Goal: Information Seeking & Learning: Learn about a topic

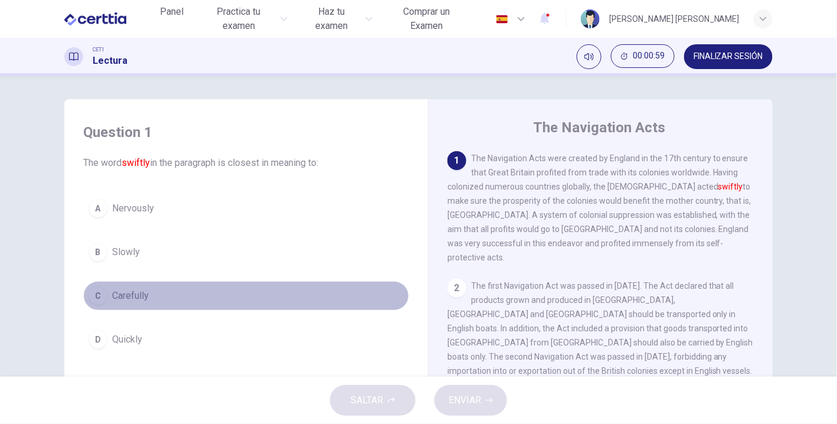
click at [96, 289] on div "C" at bounding box center [98, 295] width 19 height 19
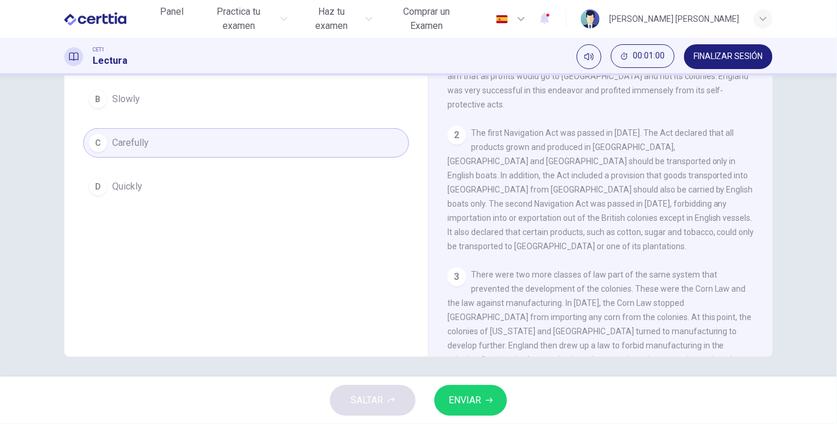
scroll to position [156, 0]
click at [471, 400] on span "ENVIAR" at bounding box center [465, 400] width 32 height 17
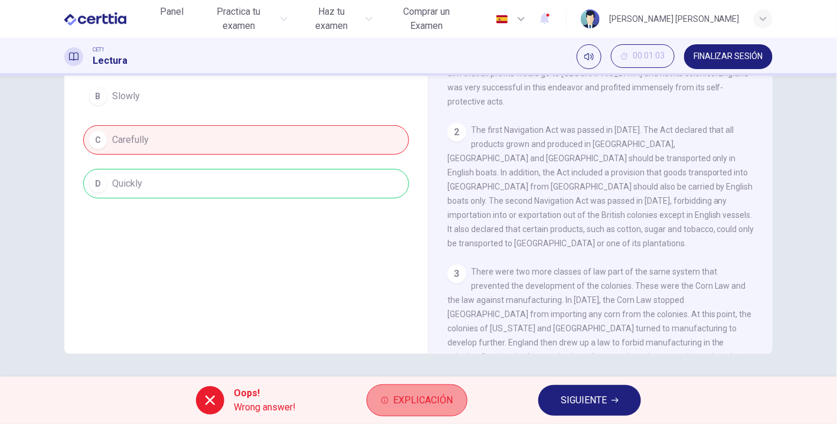
click at [400, 392] on span "Explicación" at bounding box center [423, 400] width 60 height 17
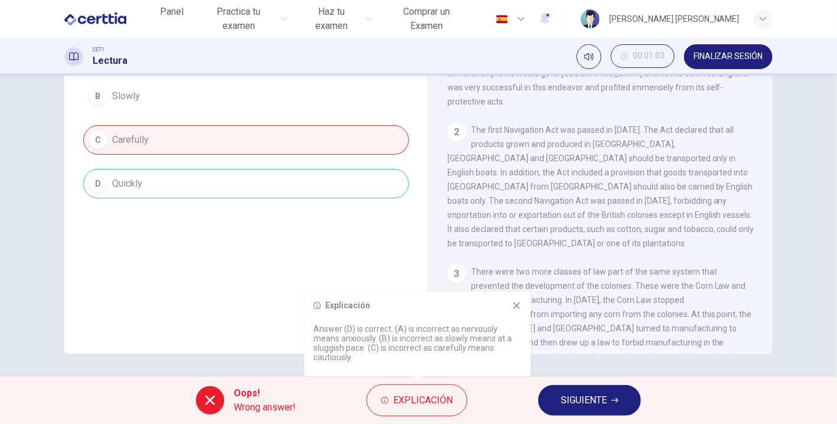
click at [512, 305] on icon at bounding box center [516, 305] width 9 height 9
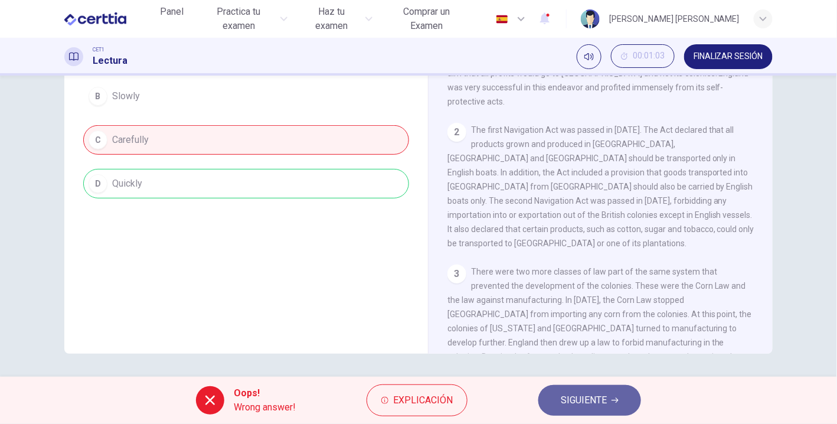
click at [585, 400] on span "SIGUIENTE" at bounding box center [584, 400] width 46 height 17
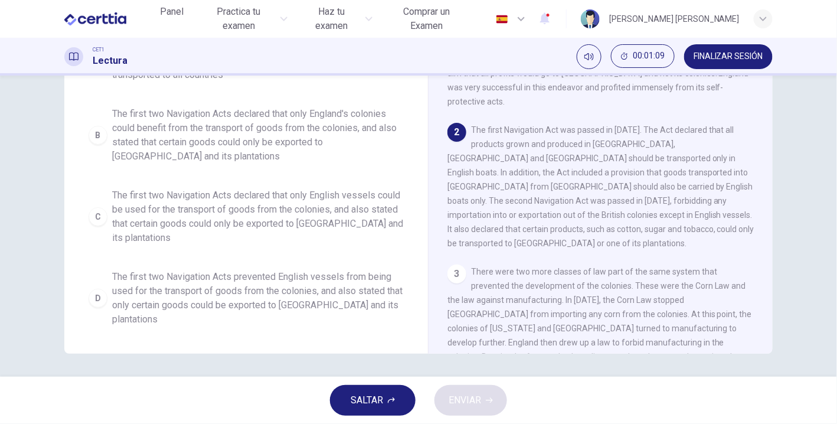
drag, startPoint x: 597, startPoint y: 1, endPoint x: 490, endPoint y: 180, distance: 208.5
click at [490, 180] on span "The first Navigation Act was passed in 1651. The Act declared that all products…" at bounding box center [601, 186] width 307 height 123
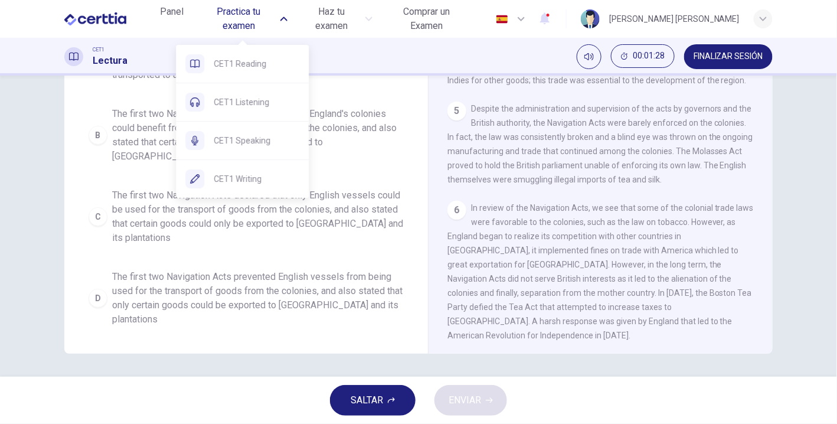
click at [249, 21] on span "Practica tu examen" at bounding box center [239, 19] width 77 height 28
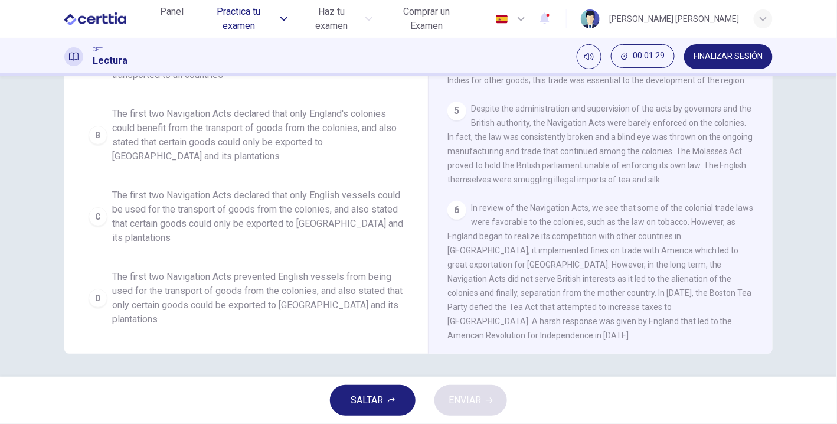
click at [249, 21] on span "Practica tu examen" at bounding box center [239, 19] width 77 height 28
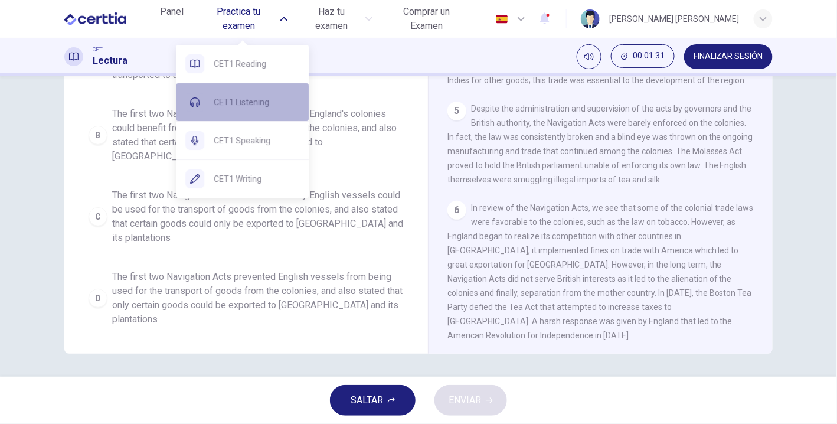
click at [250, 117] on div "CET1 Listening" at bounding box center [242, 102] width 133 height 38
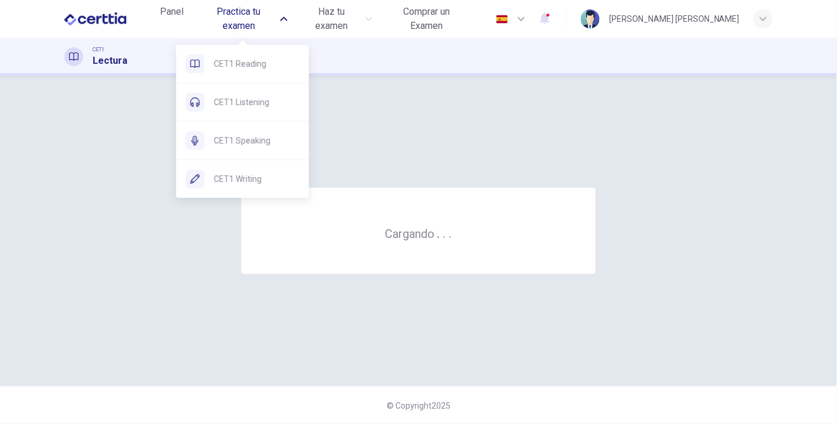
scroll to position [0, 0]
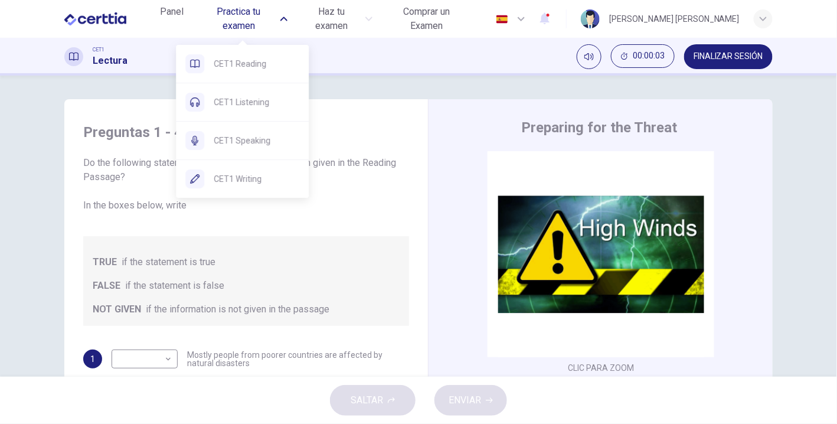
click at [233, 20] on span "Practica tu examen" at bounding box center [239, 19] width 77 height 28
click at [248, 25] on span "Practica tu examen" at bounding box center [239, 19] width 77 height 28
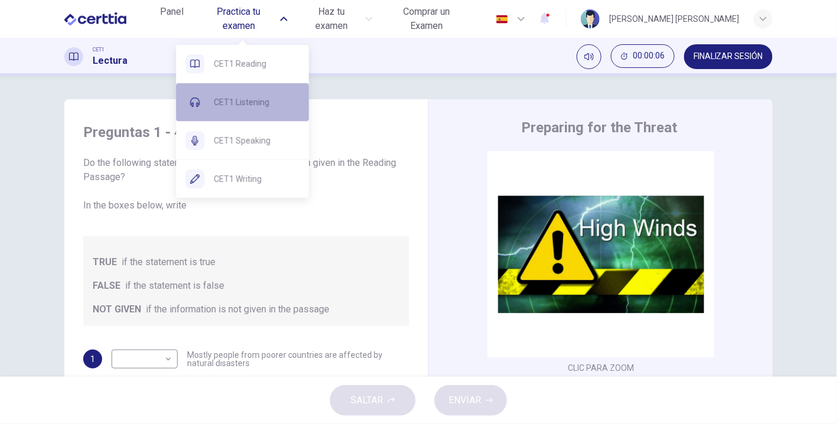
click at [243, 113] on div "CET1 Listening" at bounding box center [242, 102] width 133 height 38
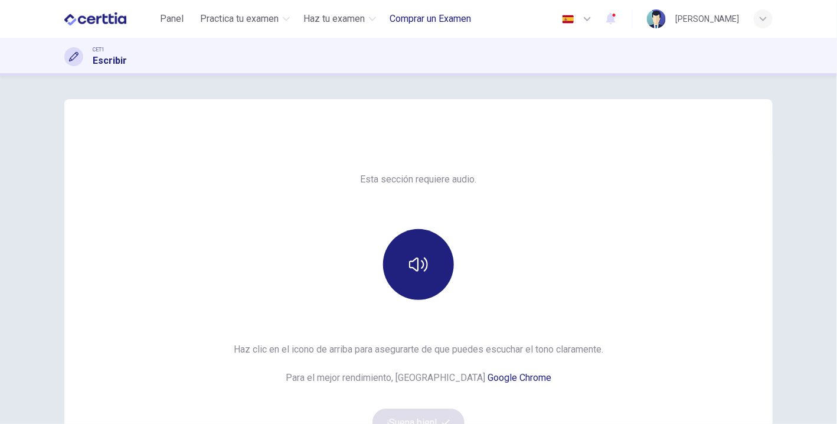
click at [429, 26] on span "Comprar un Examen" at bounding box center [431, 19] width 82 height 14
